Goal: Navigation & Orientation: Locate item on page

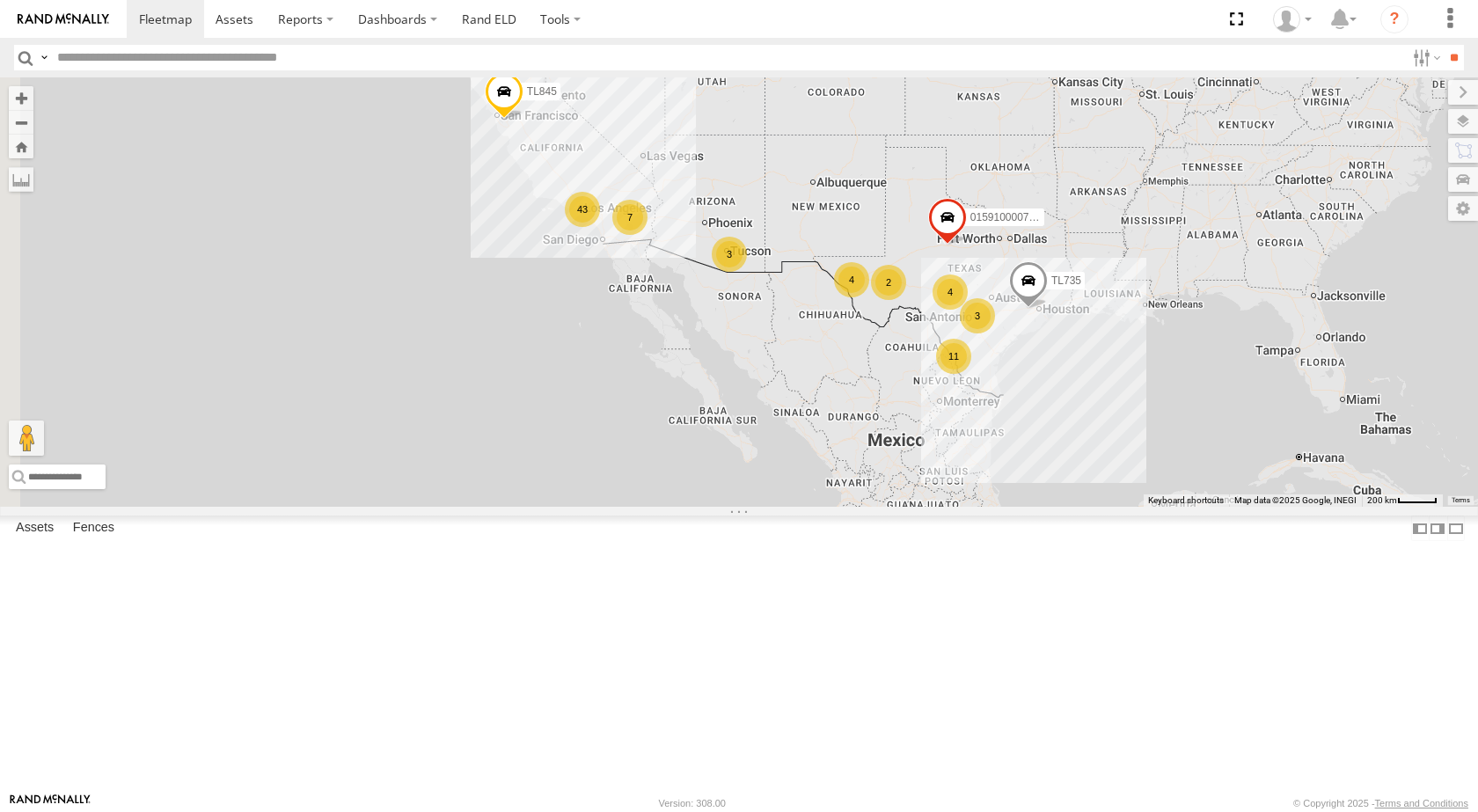
drag, startPoint x: 923, startPoint y: 487, endPoint x: 1111, endPoint y: 508, distance: 189.2
click at [1111, 507] on div "2 11 43 4 7 015910000779481 3 4 TL845 TL735 3" at bounding box center [739, 291] width 1478 height 429
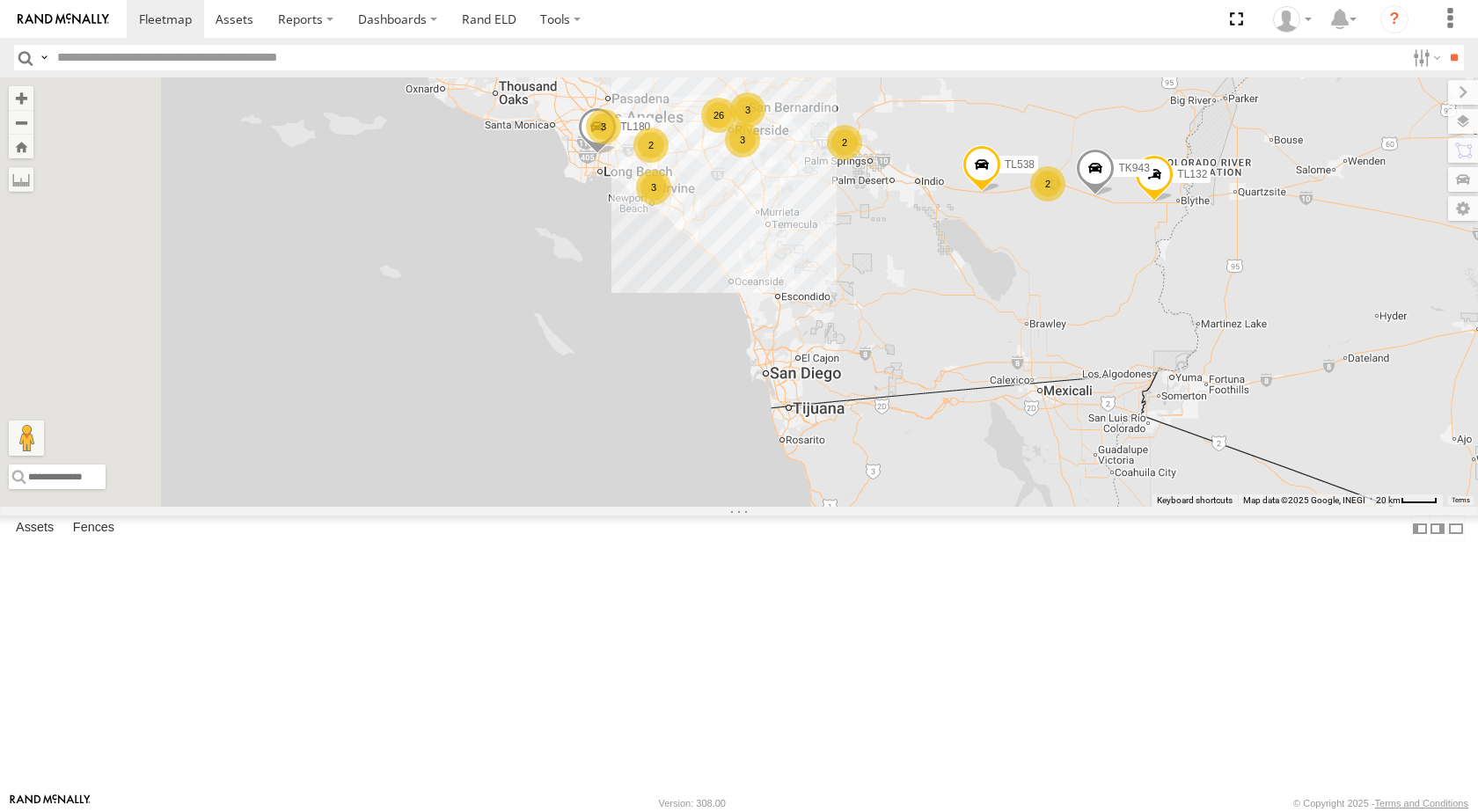
drag, startPoint x: 811, startPoint y: 269, endPoint x: 1014, endPoint y: 307, distance: 206.5
click at [1014, 307] on div "015910000779481 TL845 TL735 TL608 TL538 TL132 TL842 3 26 3 TL180 2 3 3 2 TK943 2" at bounding box center [739, 291] width 1478 height 429
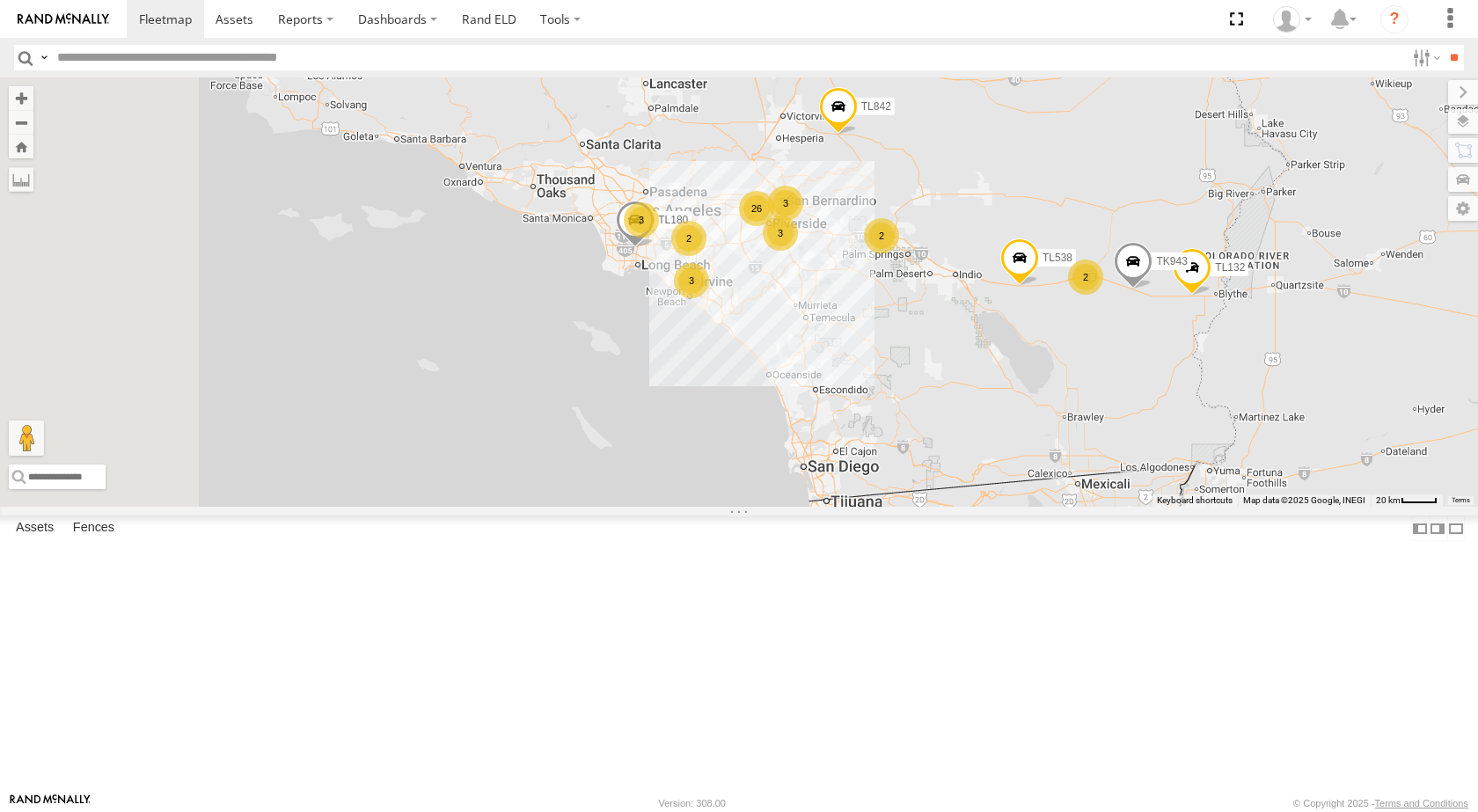
drag, startPoint x: 1015, startPoint y: 307, endPoint x: 1056, endPoint y: 431, distance: 130.6
click at [1056, 431] on div "015910000779481 TL845 TL735 TL608 TL538 TL132 TL842 3 26 3 TL180 2 3 3 2 TK943 2" at bounding box center [739, 291] width 1478 height 429
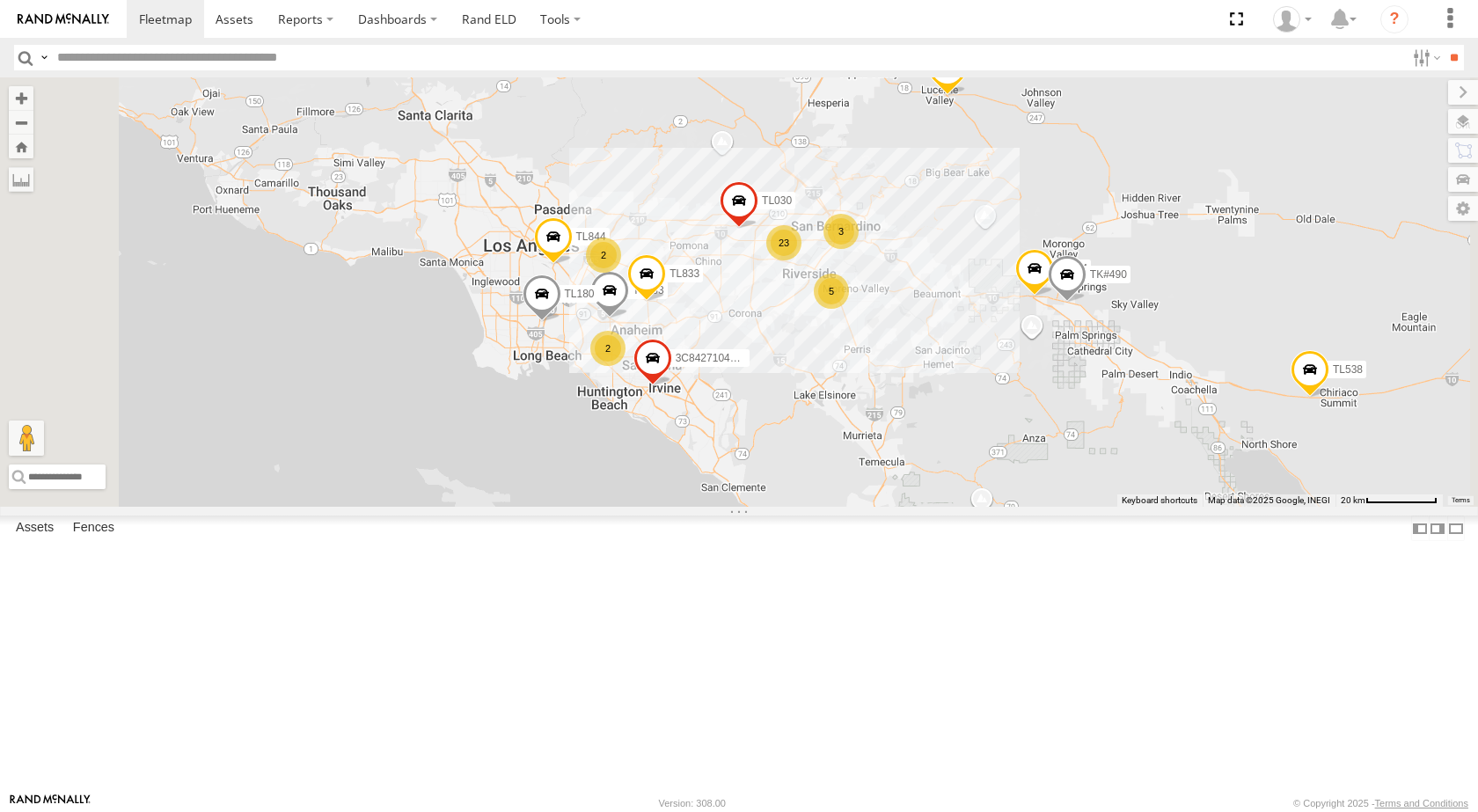
drag, startPoint x: 1044, startPoint y: 421, endPoint x: 1237, endPoint y: 478, distance: 201.2
click at [1237, 478] on div "015910000779481 TL845 TL735 TL608 TL538 TL132 TL842 TL180 TK943 TL844 2 23 5 3C…" at bounding box center [739, 291] width 1478 height 429
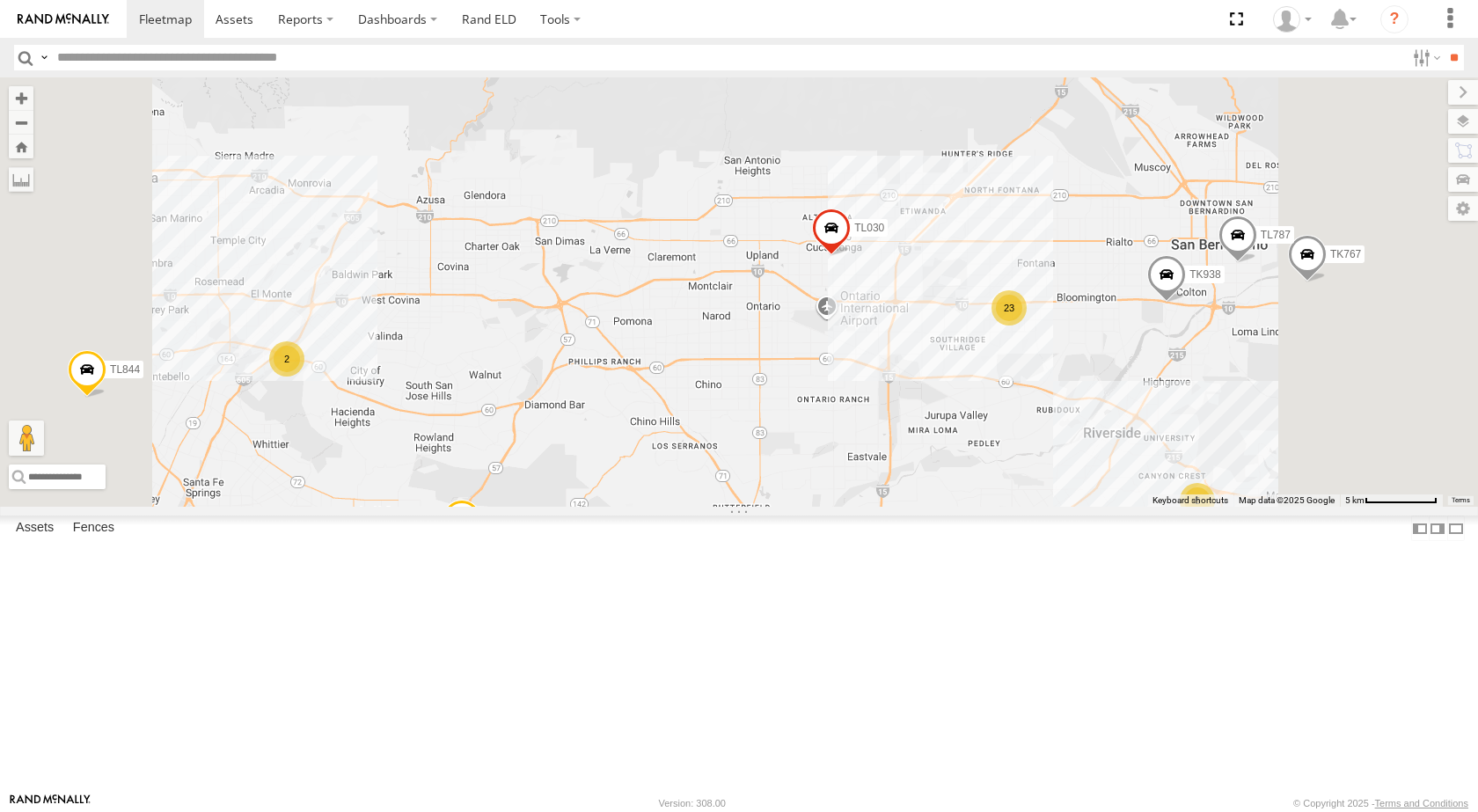
drag, startPoint x: 1361, startPoint y: 409, endPoint x: 1280, endPoint y: 415, distance: 81.2
click at [1280, 415] on div "015910000779481 TL845 TL735 TL608 TL538 TL132 TL842 TL180 TK943 TL844 3C8427104…" at bounding box center [739, 291] width 1478 height 429
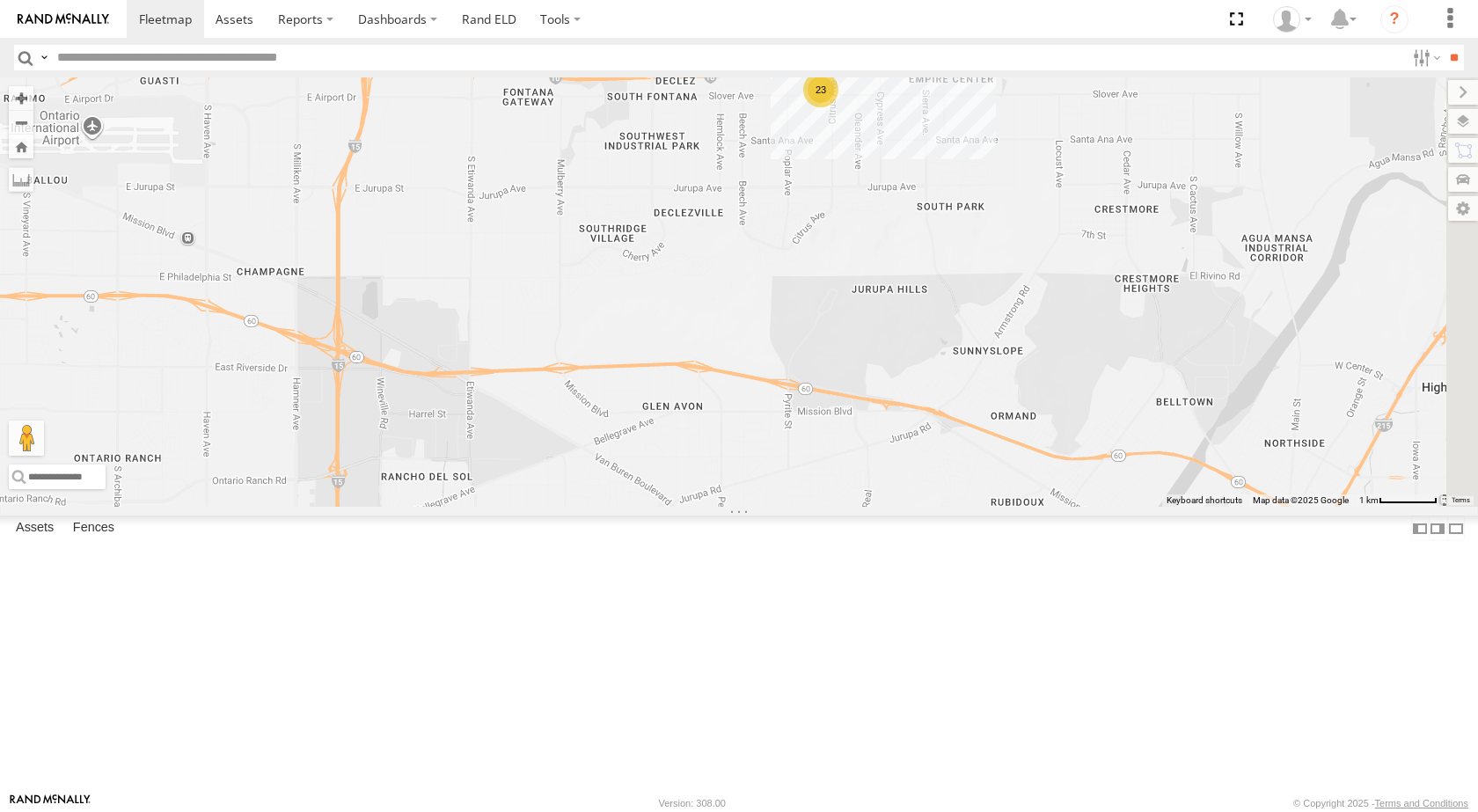
drag, startPoint x: 1301, startPoint y: 545, endPoint x: 1146, endPoint y: 295, distance: 294.2
click at [1146, 295] on div "015910000779481 TL845 TL735 TL608 TL538 TL132 TL842 TL180 TK943 TL844 3C8427104…" at bounding box center [739, 291] width 1478 height 429
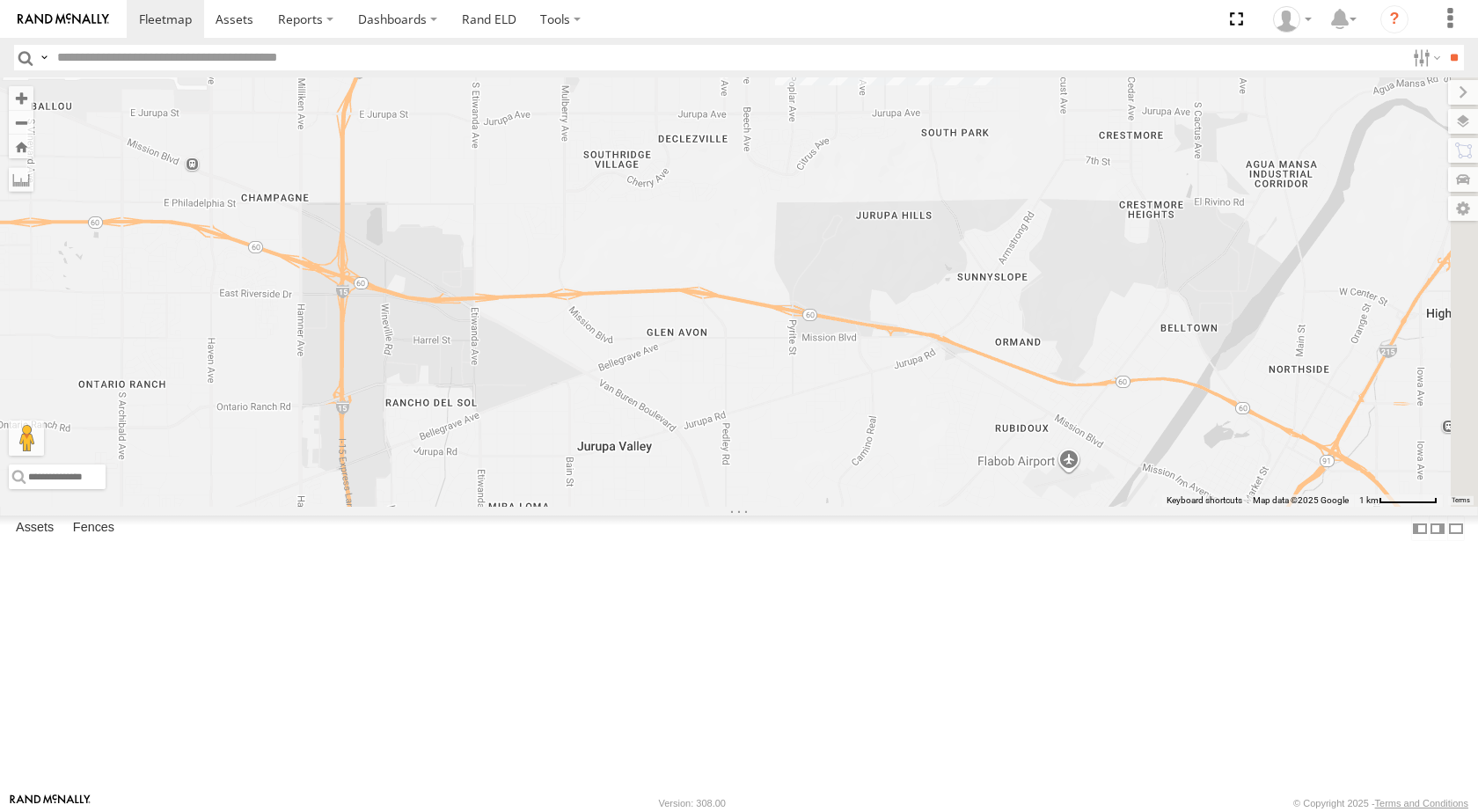
drag, startPoint x: 1143, startPoint y: 295, endPoint x: 1148, endPoint y: 218, distance: 77.2
click at [1148, 218] on div "015910000779481 TL845 TL735 TL608 TL538 TL132 TL842 TL180 TK943 TL844 3C8427104…" at bounding box center [739, 291] width 1478 height 429
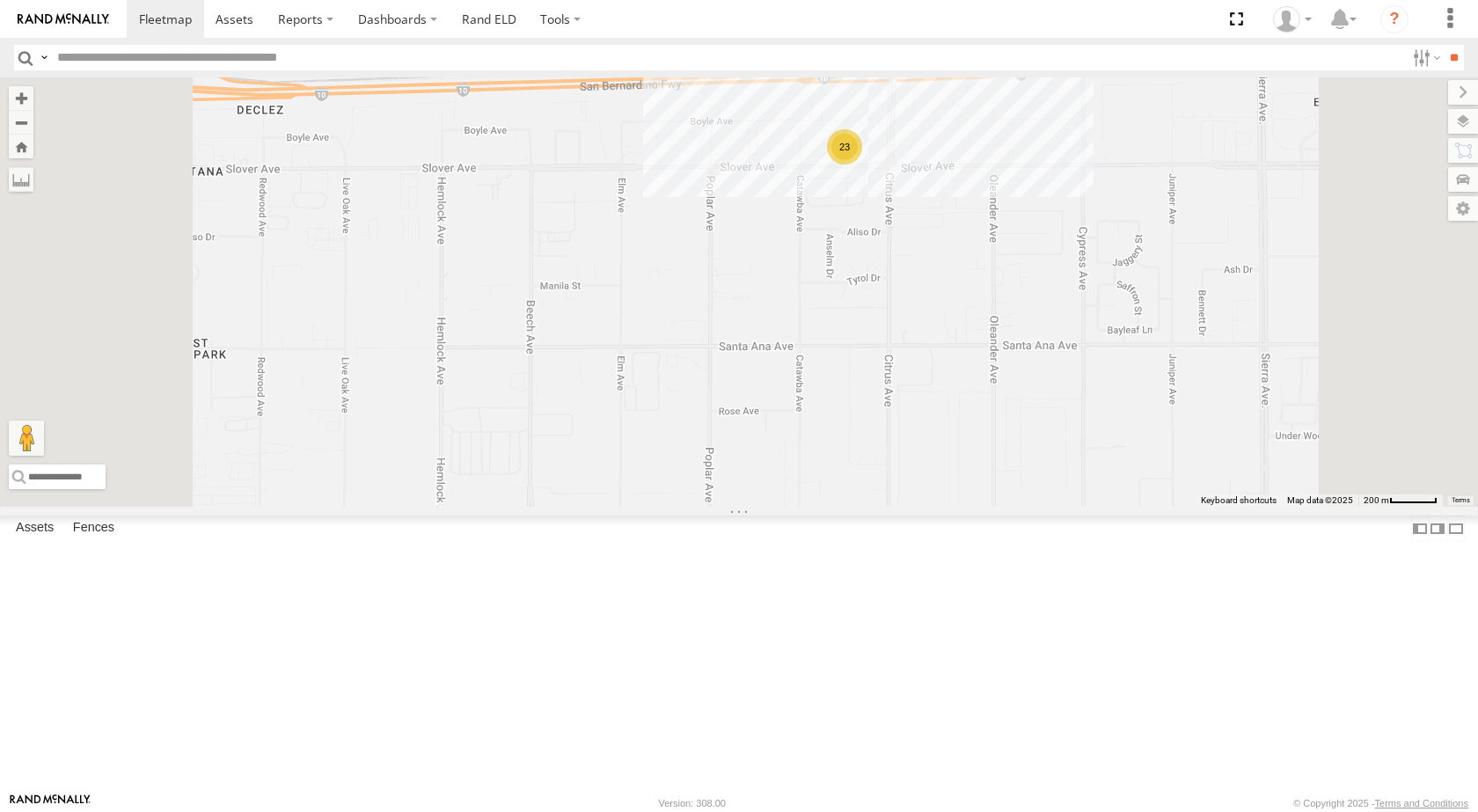
drag, startPoint x: 1077, startPoint y: 168, endPoint x: 1091, endPoint y: 337, distance: 169.6
click at [1095, 342] on div "015910000779481 TL845 TL735 TL608 TL538 TL132 TL842 TL180 TK943 TL844 3C8427104…" at bounding box center [739, 291] width 1478 height 429
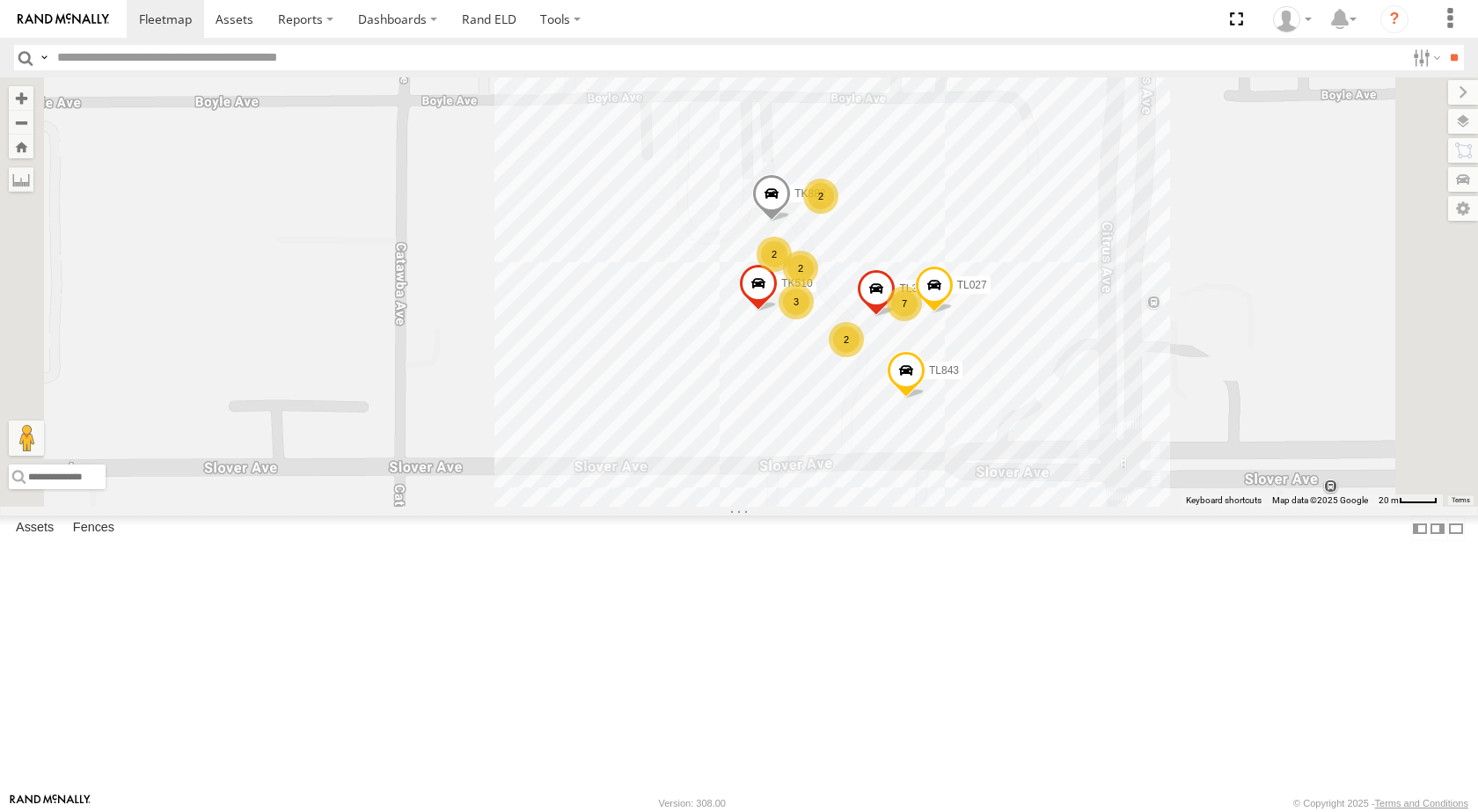
drag, startPoint x: 1134, startPoint y: 289, endPoint x: 1164, endPoint y: 402, distance: 116.9
click at [1164, 402] on div "015910000779481 TL845 TL735 TL608 TL538 TL132 TL842 TL180 TK943 TL844 3C8427104…" at bounding box center [739, 291] width 1478 height 429
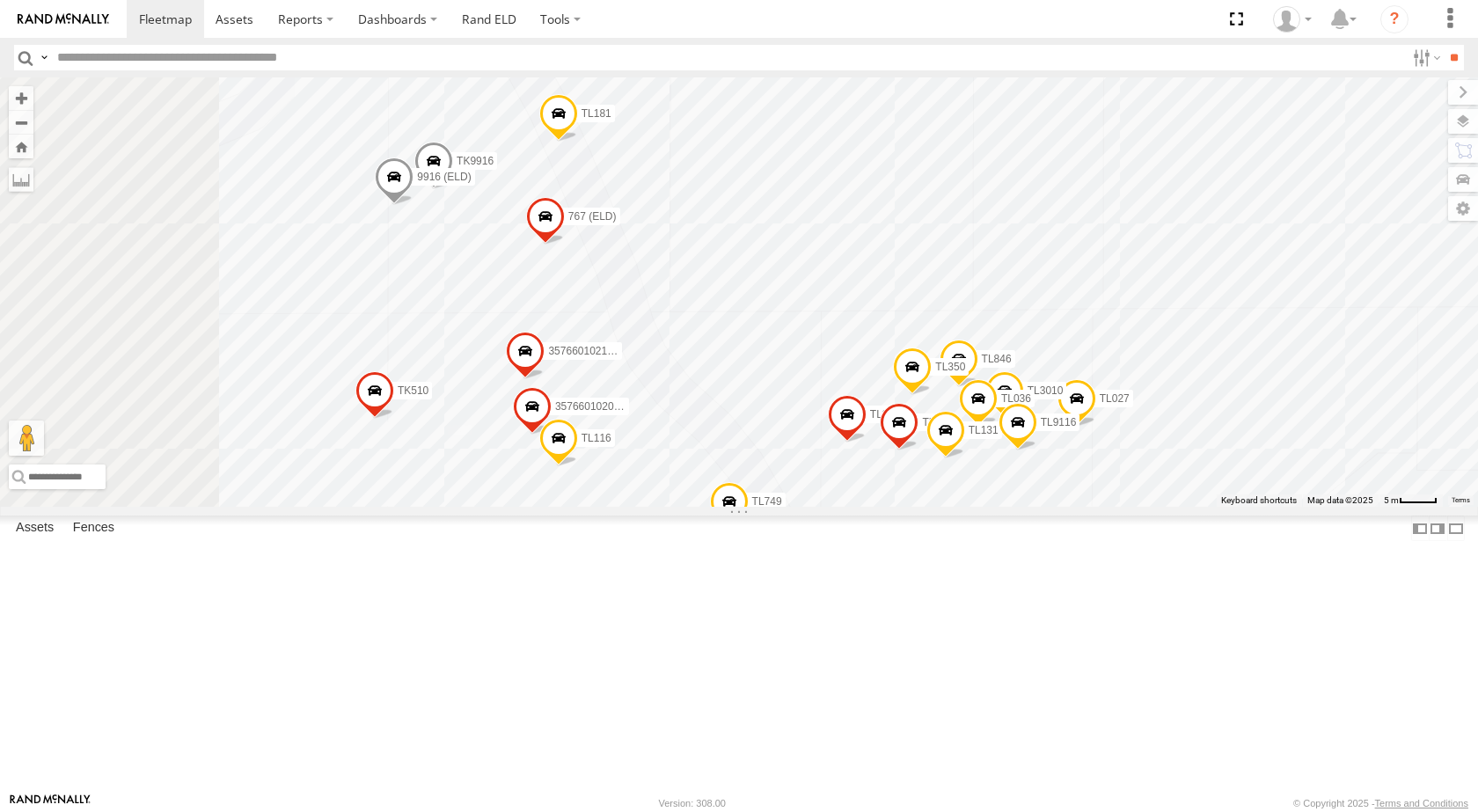
drag, startPoint x: 1126, startPoint y: 483, endPoint x: 1246, endPoint y: 389, distance: 152.4
click at [1246, 389] on div "015910000779481 TL845 TL735 TL608 TL538 TL132 TL842 TL180 TK943 TL844 3C8427104…" at bounding box center [739, 291] width 1478 height 429
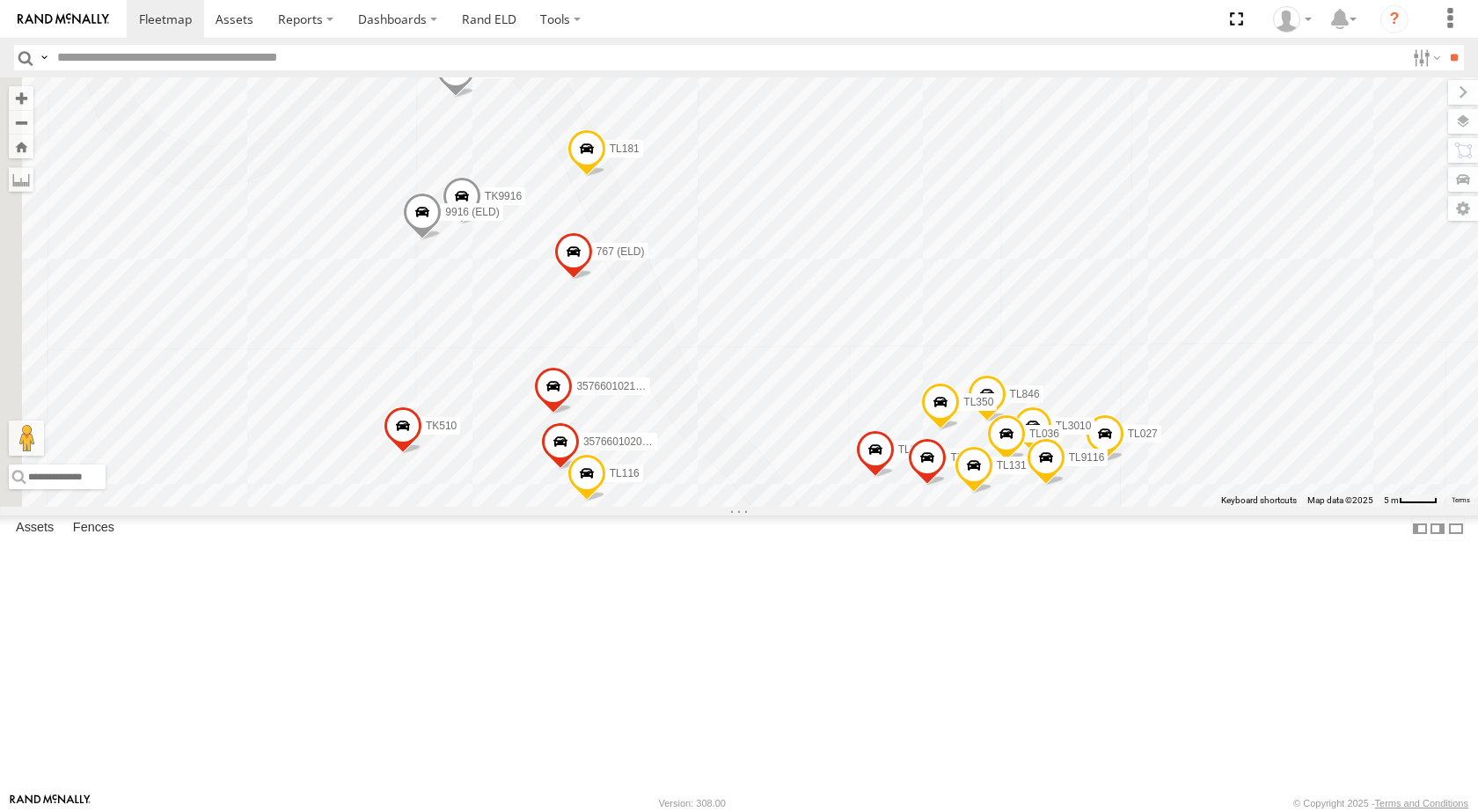
drag, startPoint x: 1256, startPoint y: 410, endPoint x: 1278, endPoint y: 450, distance: 45.7
click at [1278, 450] on div "015910000779481 TL845 TL735 TL608 TL538 TL132 TL842 TL180 TK943 TL844 3C8427104…" at bounding box center [739, 291] width 1478 height 429
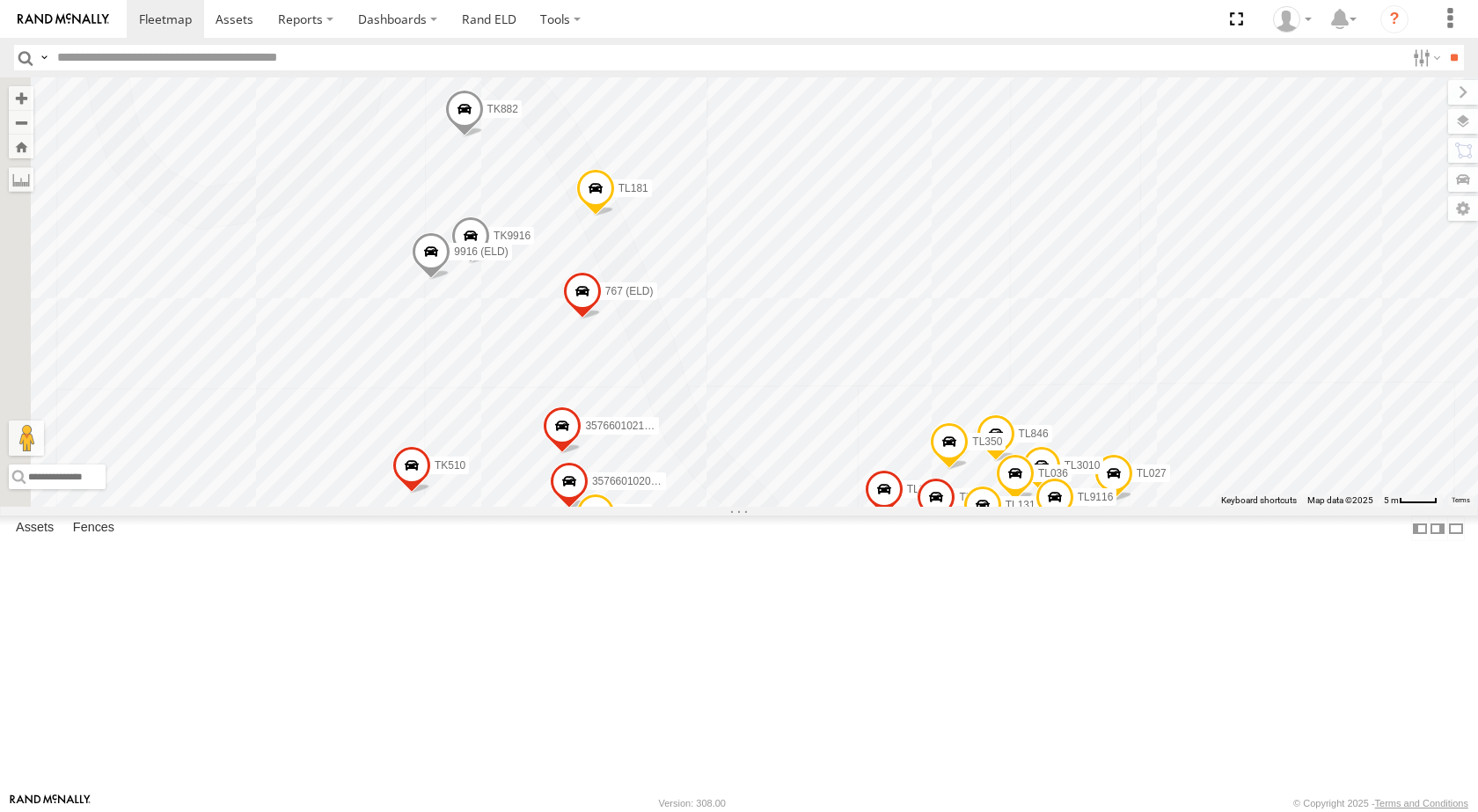
drag, startPoint x: 1278, startPoint y: 423, endPoint x: 1287, endPoint y: 465, distance: 43.0
click at [1287, 465] on div "015910000779481 TL845 TL735 TL608 TL538 TL132 TL842 TL180 TK943 TL844 3C8427104…" at bounding box center [739, 291] width 1478 height 429
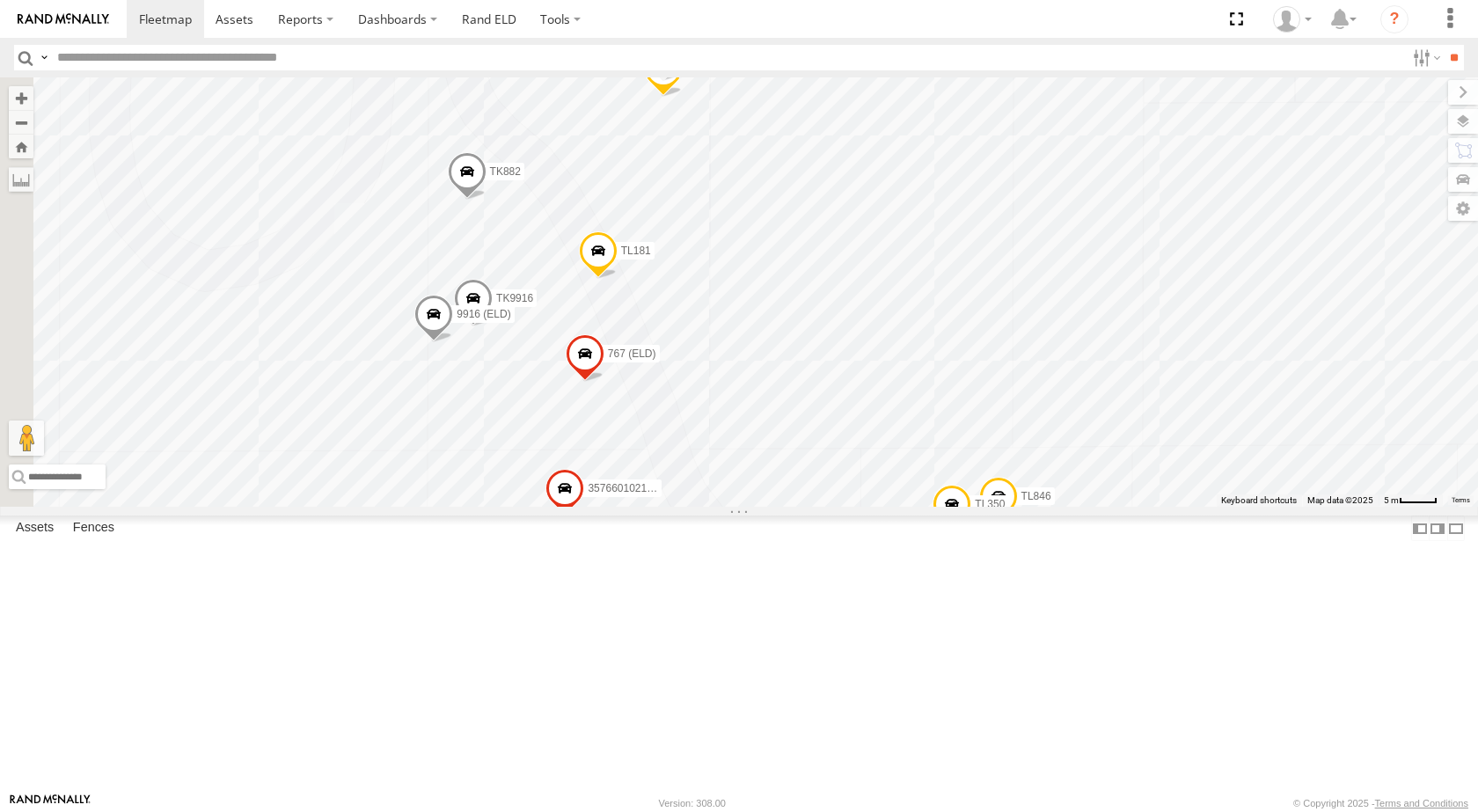
drag, startPoint x: 1015, startPoint y: 263, endPoint x: 1021, endPoint y: 344, distance: 81.2
click at [1021, 344] on div "015910000779481 TL845 TL735 TL608 TL538 TL132 TL842 TL180 TK943 TL844 3C8427104…" at bounding box center [739, 291] width 1478 height 429
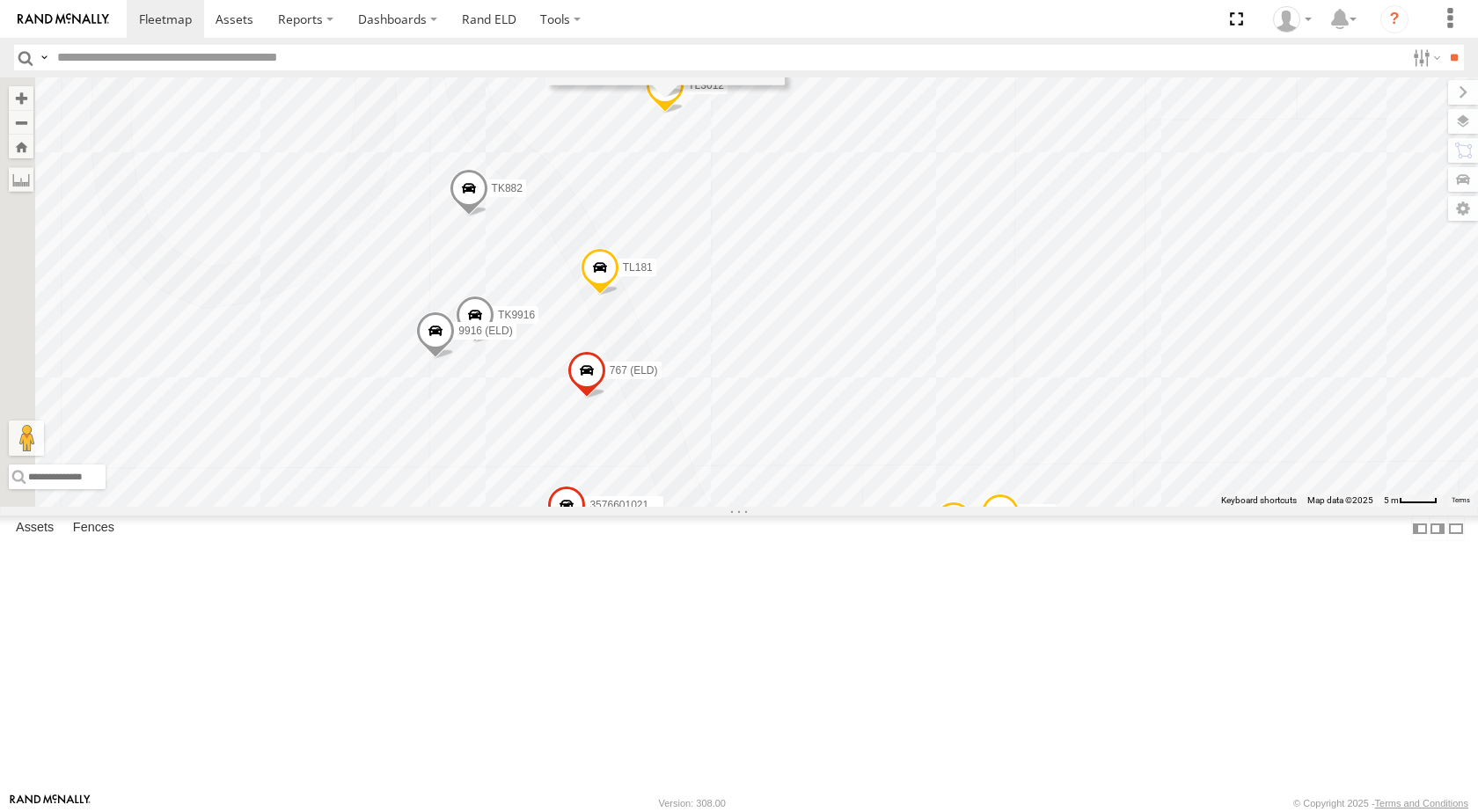
click at [785, 84] on div "TL4030 All Assets PDM HQ 34.06439 , -117.45559 0 11:18:36 [DATE]" at bounding box center [665, 5] width 240 height 159
click at [1024, 299] on div "015910000779481 TL845 TL735 TL608 TL538 TL132 TL842 TL180 TK943 TL844 3C8427104…" at bounding box center [739, 291] width 1478 height 429
click at [855, 255] on div "015910000779481 TL845 TL735 TL608 TL538 TL132 TL842 TL180 TK943 TL844 3C8427104…" at bounding box center [739, 291] width 1478 height 429
click at [684, 113] on span at bounding box center [665, 90] width 39 height 47
click at [620, 296] on span at bounding box center [600, 271] width 39 height 47
